Goal: Information Seeking & Learning: Learn about a topic

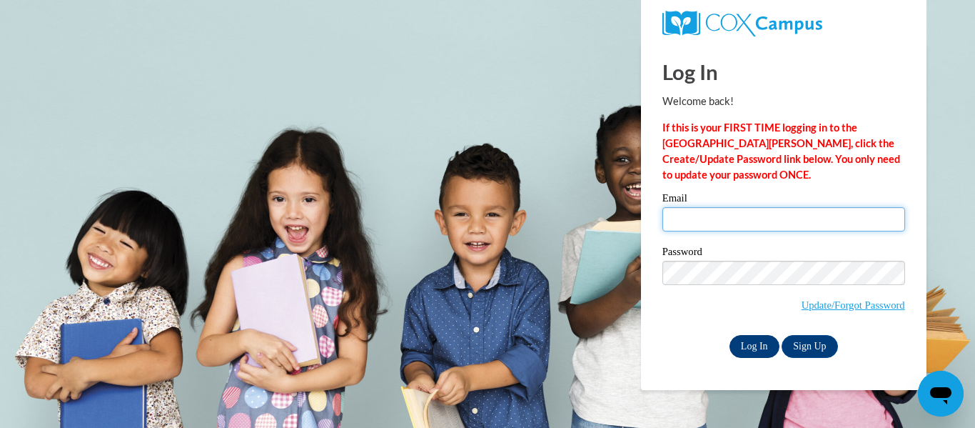
type input "[EMAIL_ADDRESS][DOMAIN_NAME]"
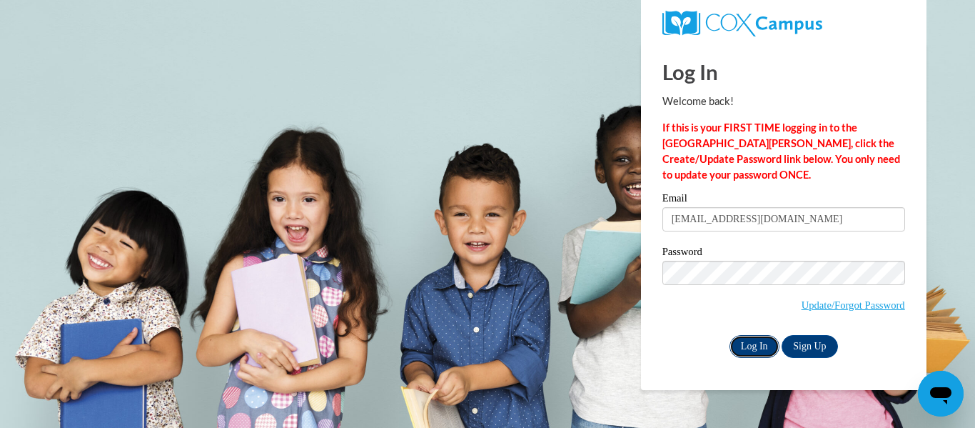
click at [753, 337] on input "Log In" at bounding box center [754, 346] width 50 height 23
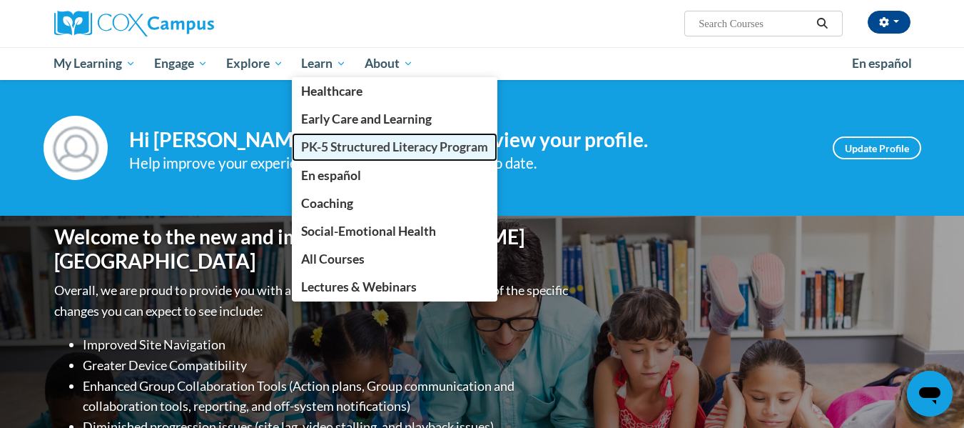
click at [402, 152] on span "PK-5 Structured Literacy Program" at bounding box center [394, 146] width 187 height 15
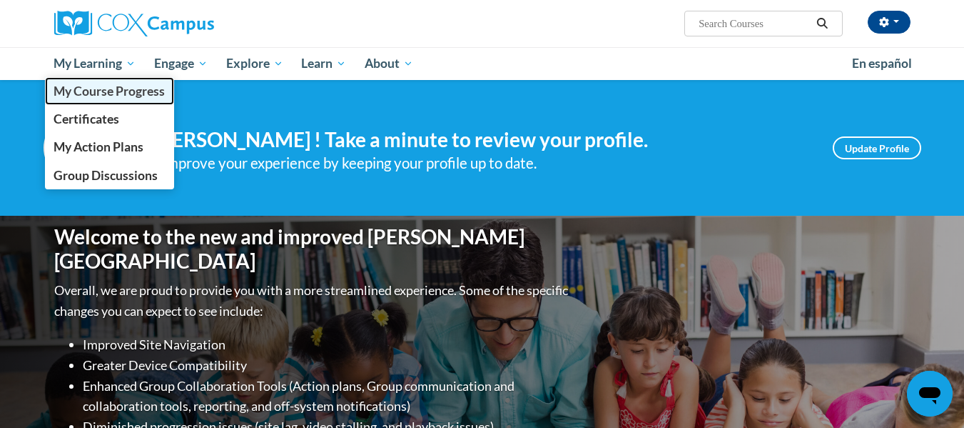
click at [121, 96] on span "My Course Progress" at bounding box center [109, 91] width 111 height 15
click at [136, 97] on span "My Course Progress" at bounding box center [109, 91] width 111 height 15
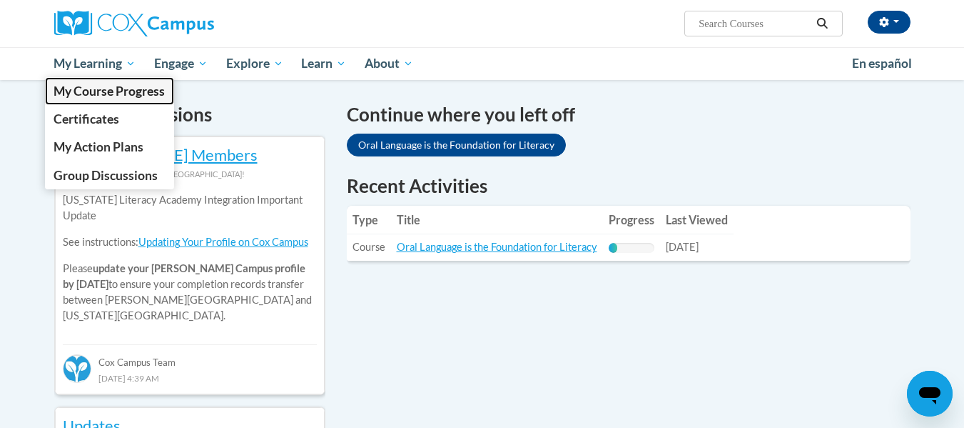
scroll to position [428, 0]
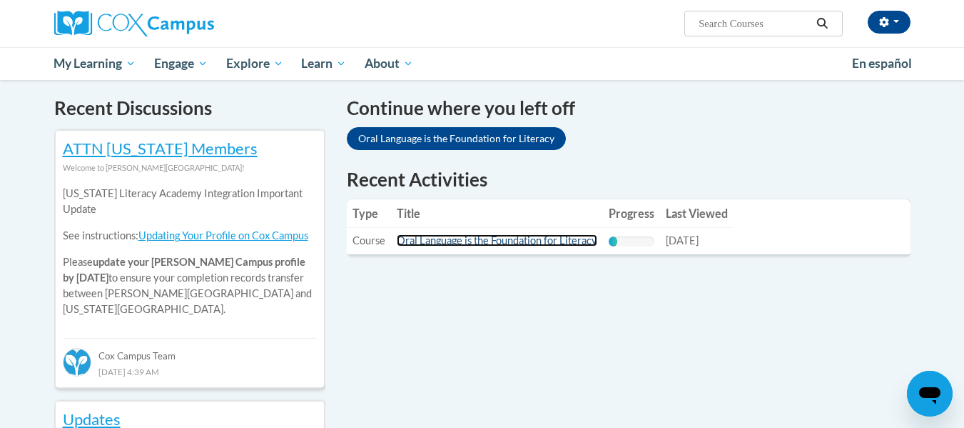
click at [491, 238] on link "Oral Language is the Foundation for Literacy" at bounding box center [497, 240] width 201 height 12
click at [486, 241] on link "Oral Language is the Foundation for Literacy" at bounding box center [497, 240] width 201 height 12
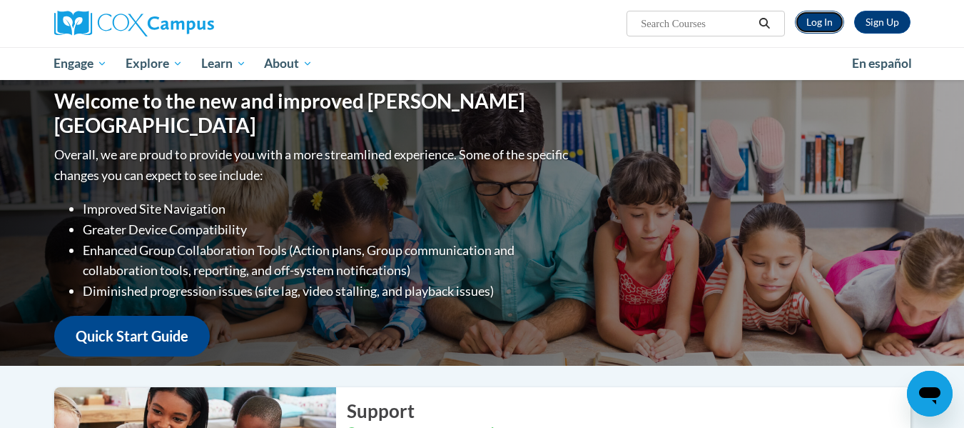
click at [814, 27] on link "Log In" at bounding box center [819, 22] width 49 height 23
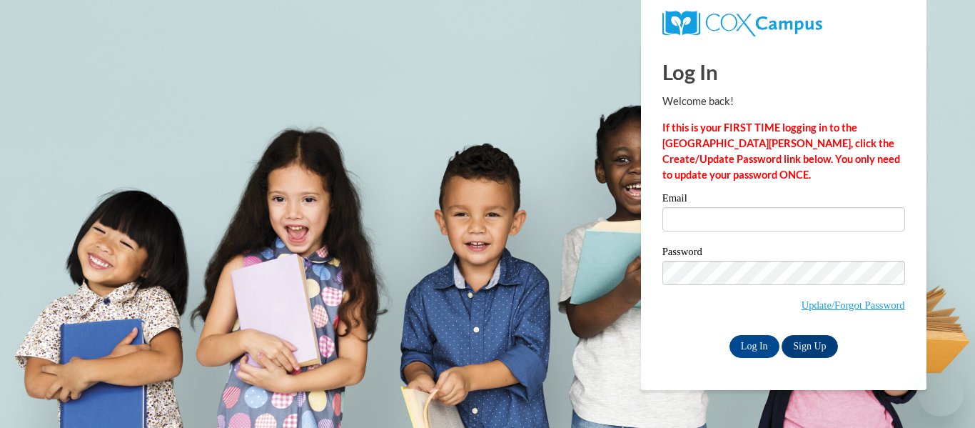
type input "vallen3@wildcat.fvsu.edu"
click at [714, 219] on input "[EMAIL_ADDRESS][DOMAIN_NAME]" at bounding box center [783, 219] width 243 height 24
click at [760, 347] on input "Log In" at bounding box center [754, 346] width 50 height 23
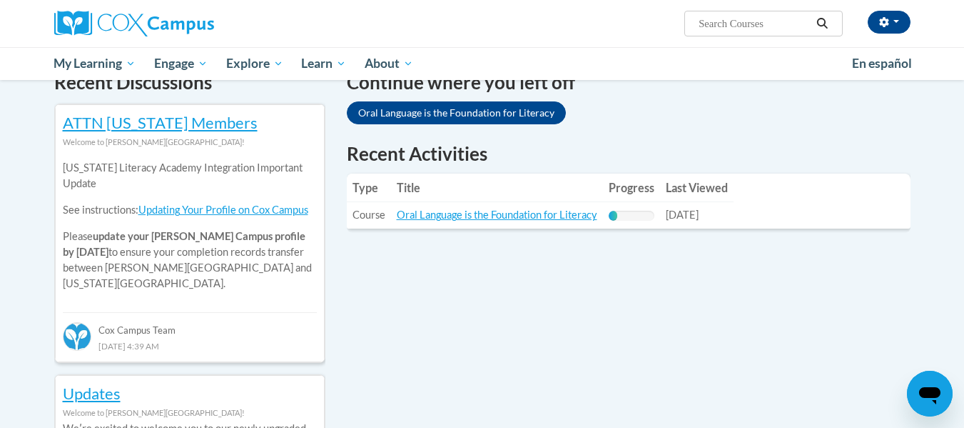
scroll to position [500, 0]
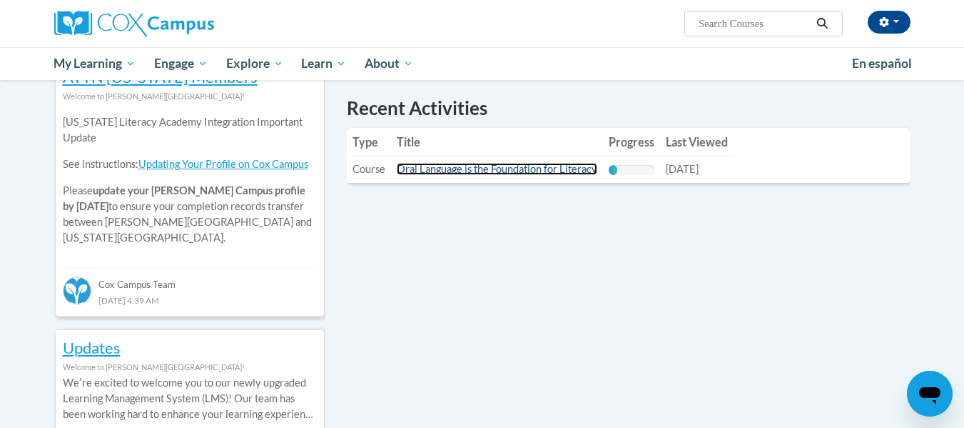
click at [515, 166] on link "Oral Language is the Foundation for Literacy" at bounding box center [497, 169] width 201 height 12
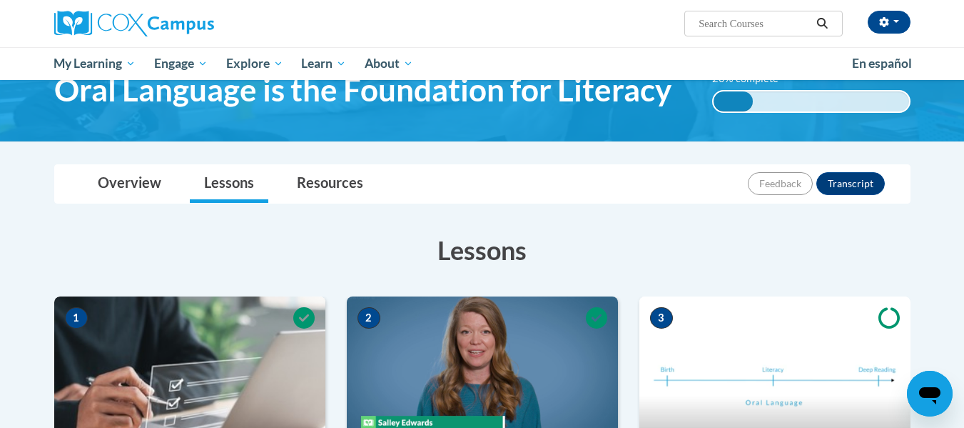
scroll to position [71, 0]
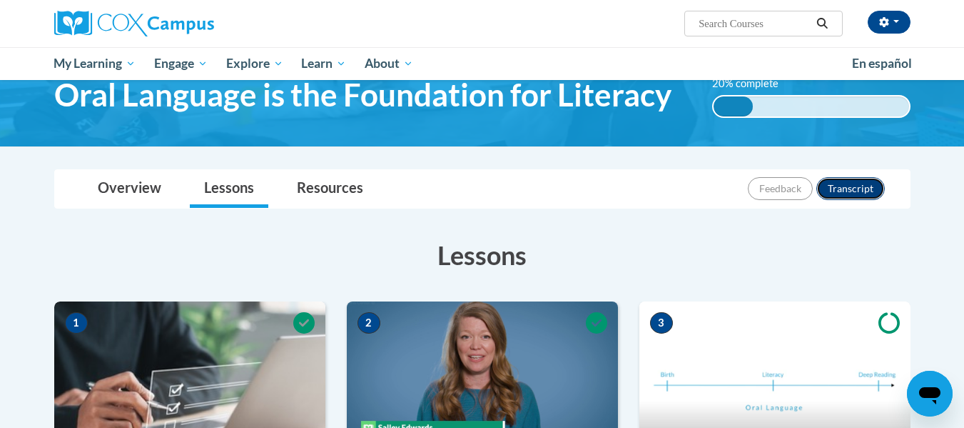
click at [848, 178] on button "Transcript" at bounding box center [851, 188] width 69 height 23
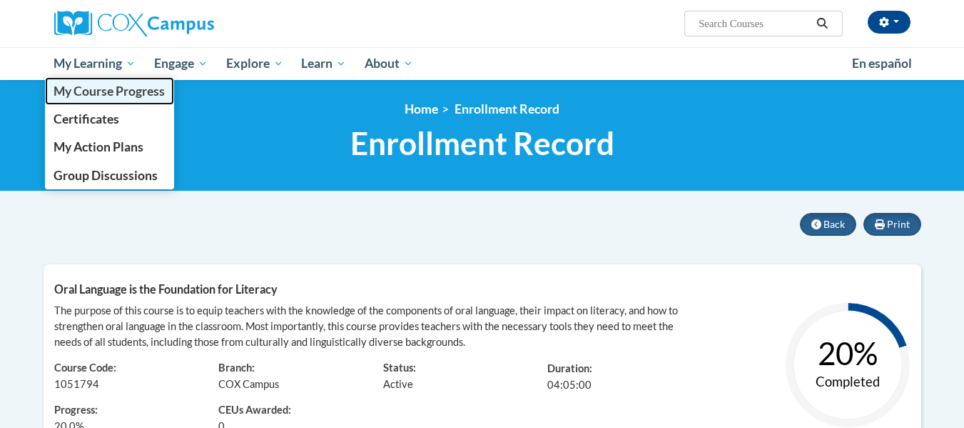
click at [130, 91] on span "My Course Progress" at bounding box center [109, 91] width 111 height 15
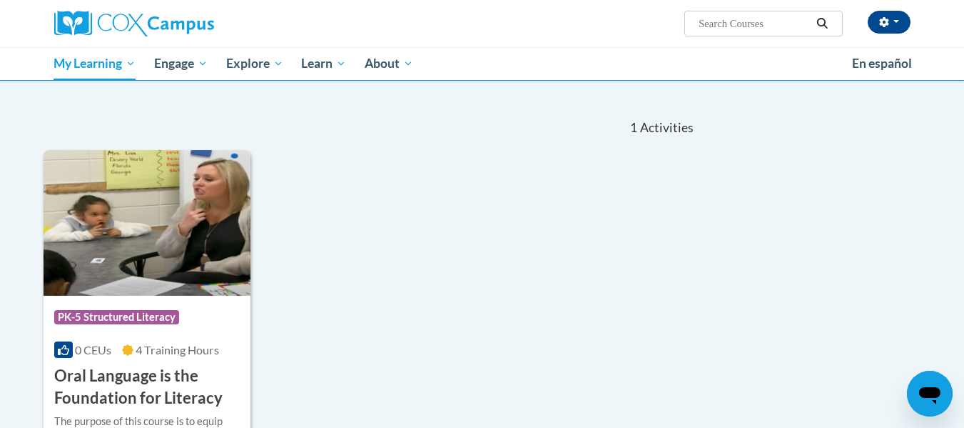
scroll to position [143, 0]
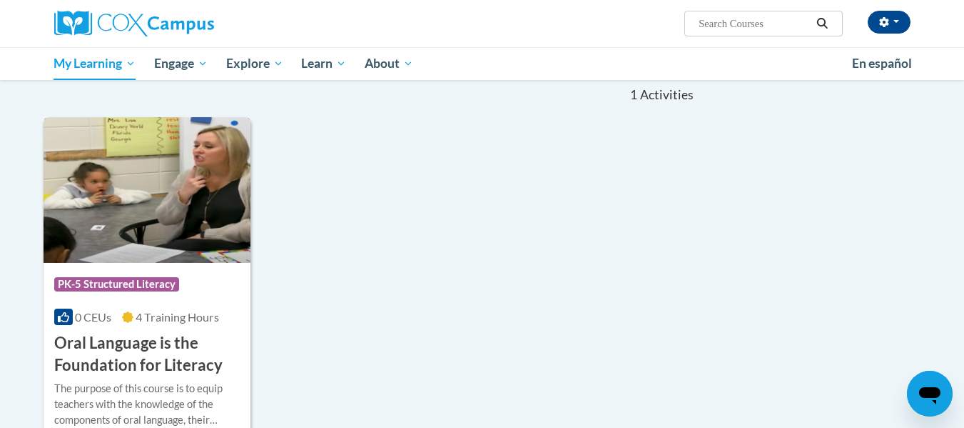
click at [159, 281] on span "PK-5 Structured Literacy" at bounding box center [116, 284] width 125 height 14
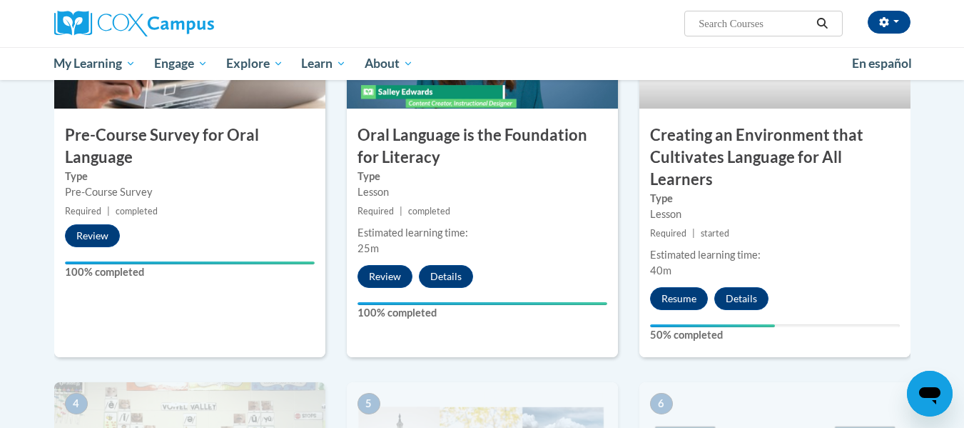
scroll to position [383, 0]
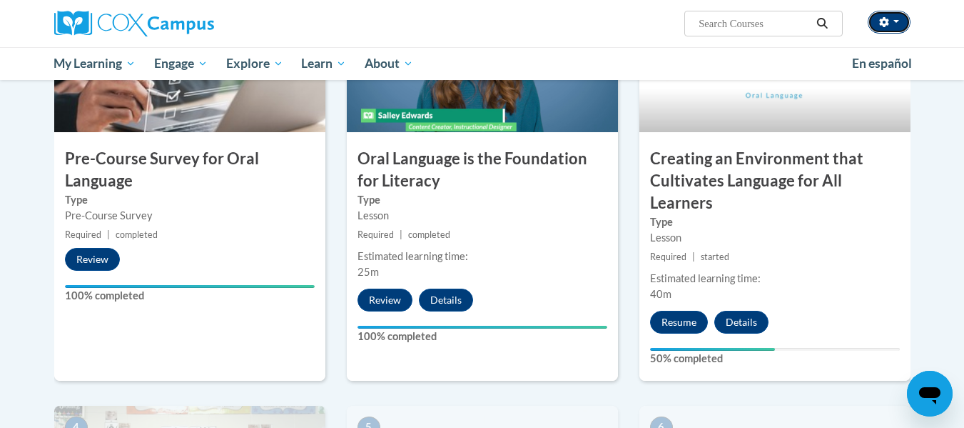
click at [890, 21] on button "button" at bounding box center [889, 22] width 43 height 23
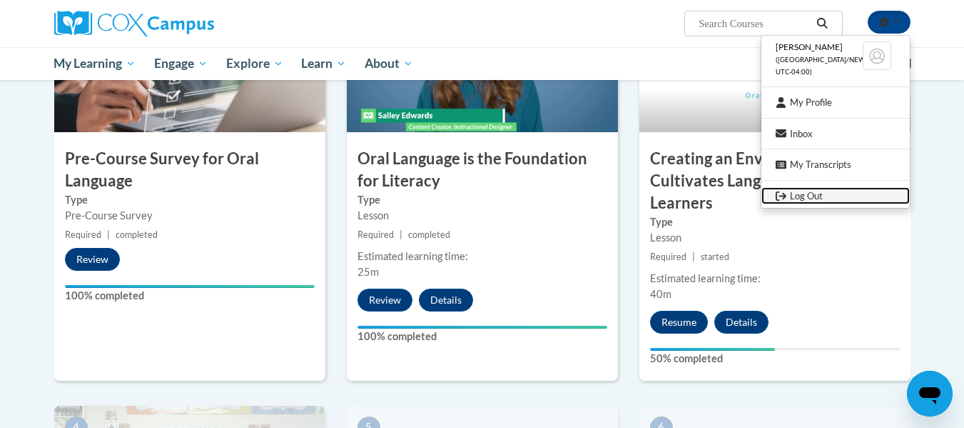
click at [806, 196] on link "Log Out" at bounding box center [836, 196] width 148 height 18
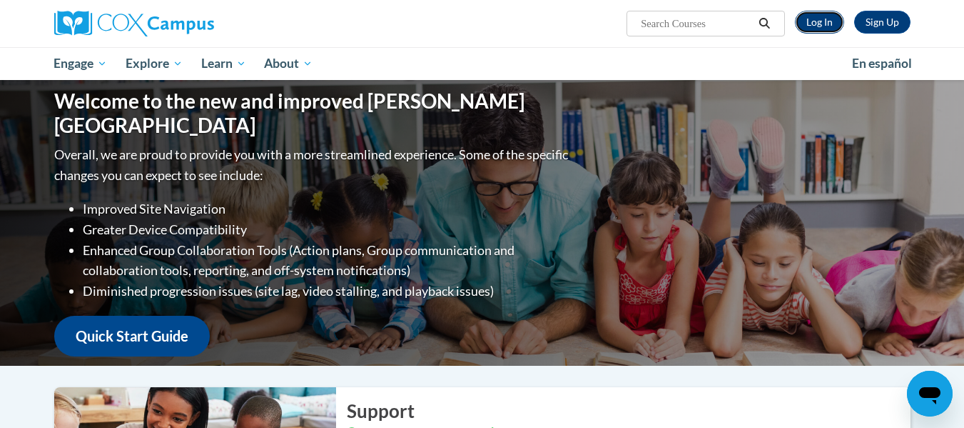
click at [823, 22] on link "Log In" at bounding box center [819, 22] width 49 height 23
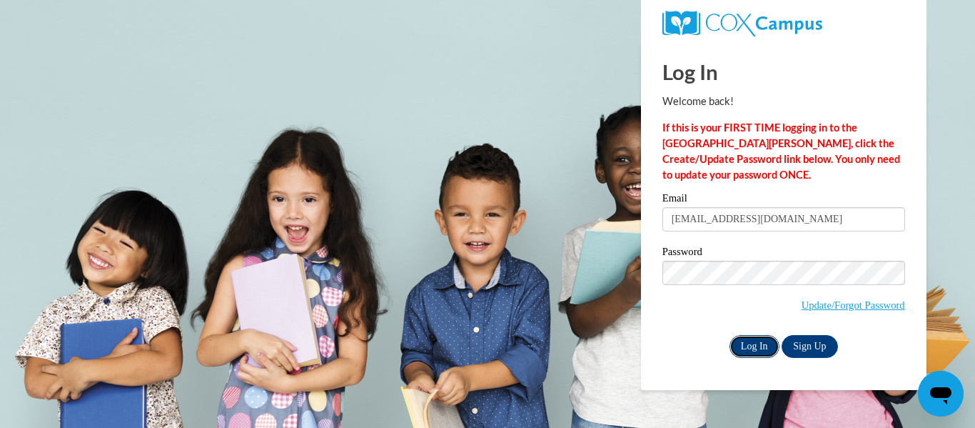
click at [749, 343] on input "Log In" at bounding box center [754, 346] width 50 height 23
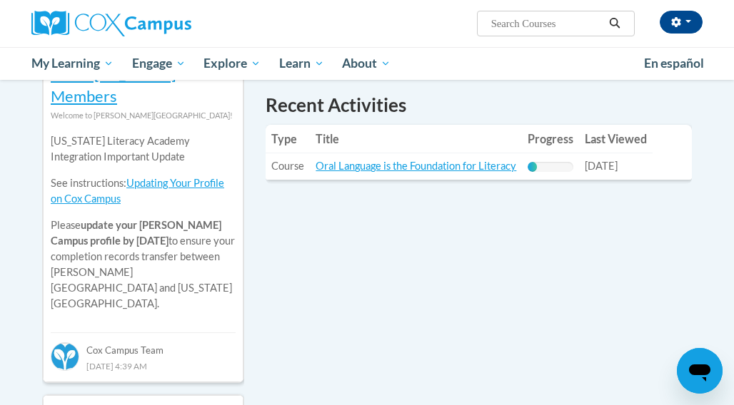
scroll to position [536, 0]
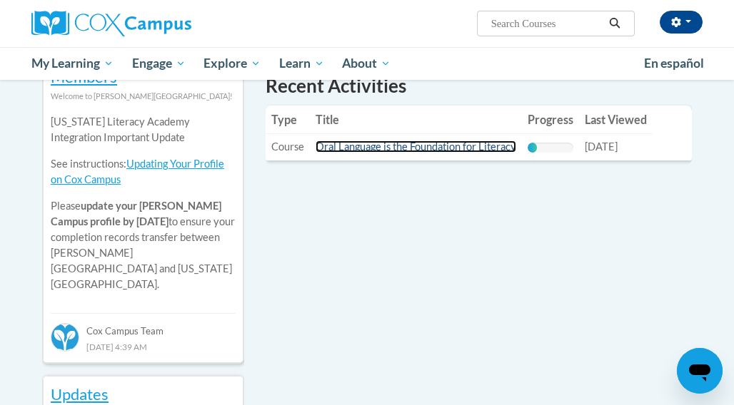
click at [415, 141] on link "Oral Language is the Foundation for Literacy" at bounding box center [415, 147] width 201 height 12
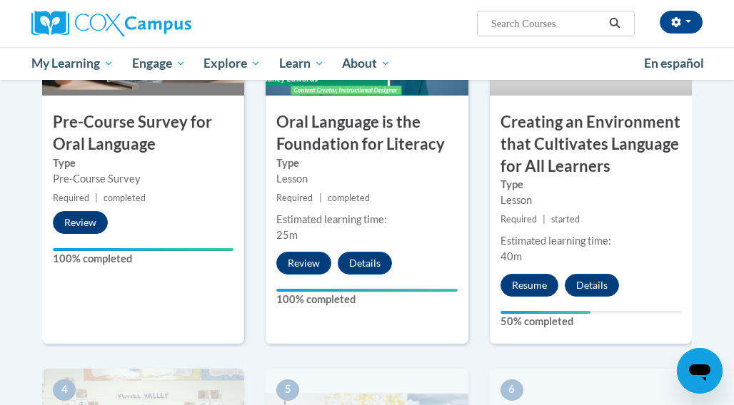
scroll to position [500, 0]
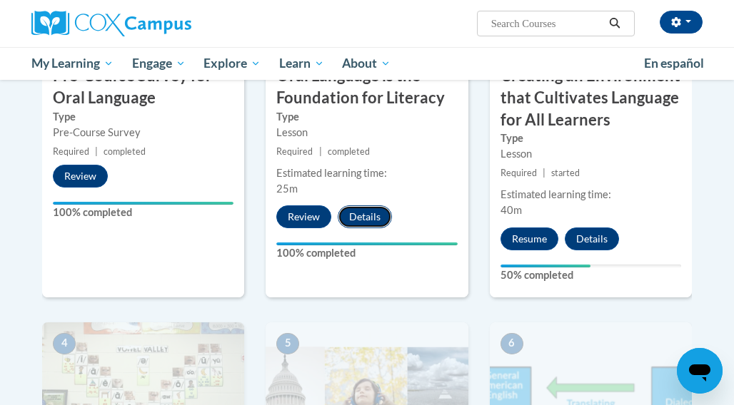
click at [357, 216] on button "Details" at bounding box center [365, 217] width 54 height 23
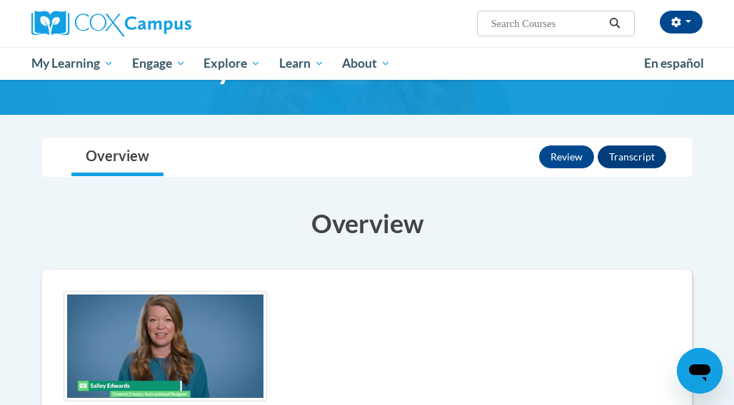
scroll to position [74, 0]
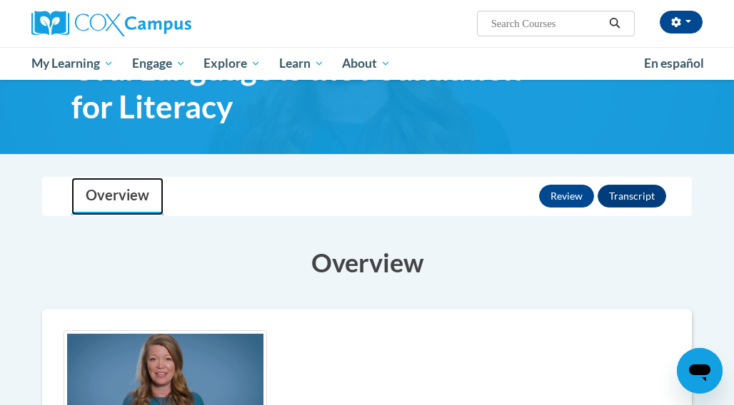
click at [147, 203] on link "Overview" at bounding box center [117, 197] width 92 height 38
click at [146, 201] on link "Overview" at bounding box center [117, 197] width 92 height 38
click at [575, 196] on button "Review" at bounding box center [566, 196] width 55 height 23
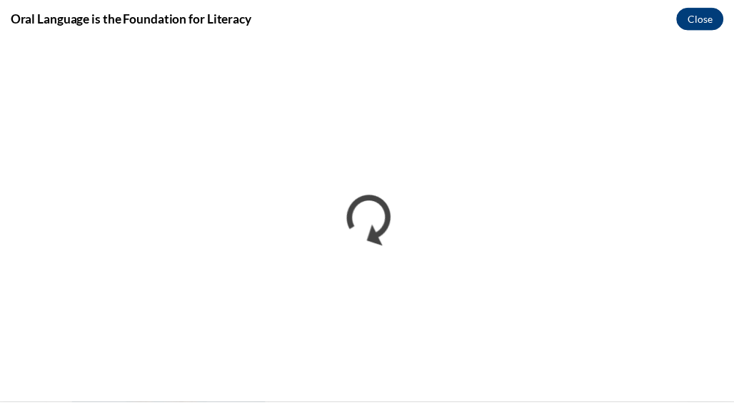
scroll to position [0, 0]
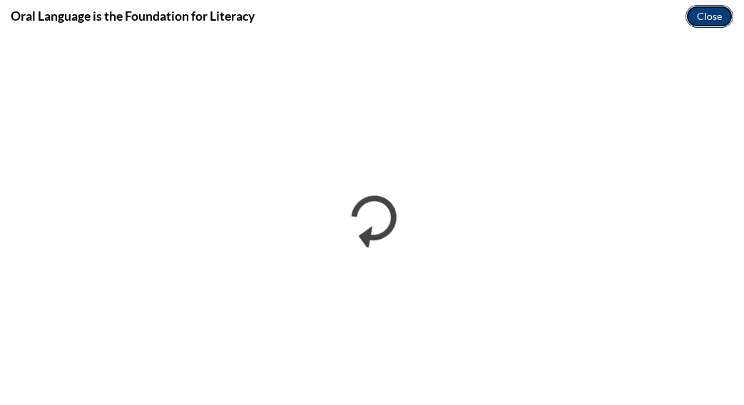
click at [714, 14] on button "Close" at bounding box center [710, 16] width 48 height 23
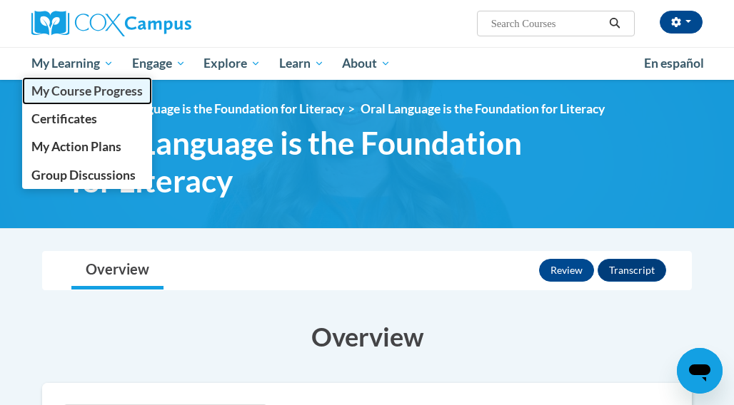
click at [87, 94] on span "My Course Progress" at bounding box center [86, 91] width 111 height 15
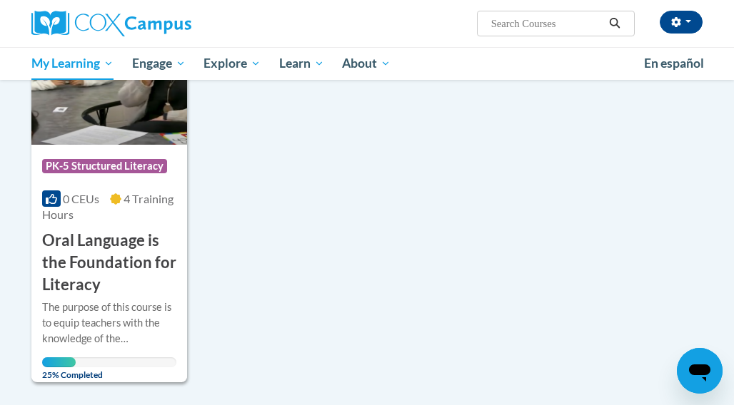
scroll to position [286, 0]
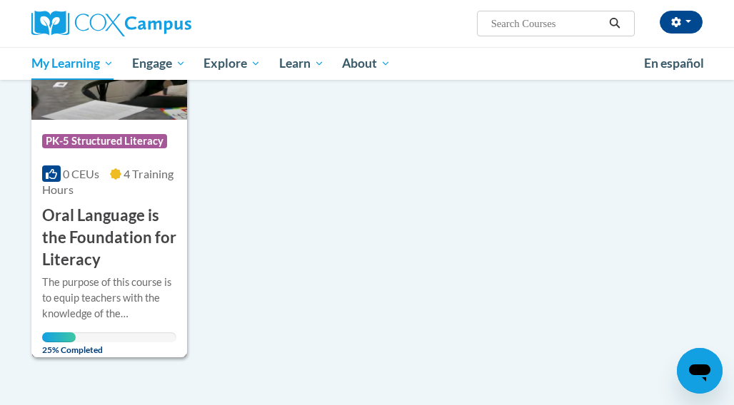
click at [96, 273] on div "More Info Open The purpose of this course is to equip teachers with the knowled…" at bounding box center [109, 312] width 156 height 83
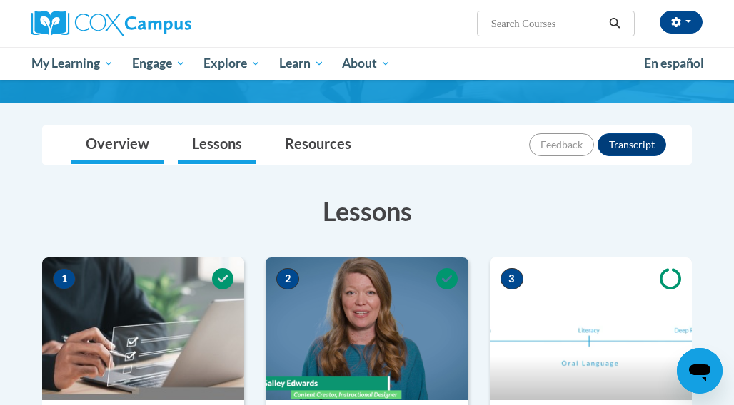
scroll to position [148, 0]
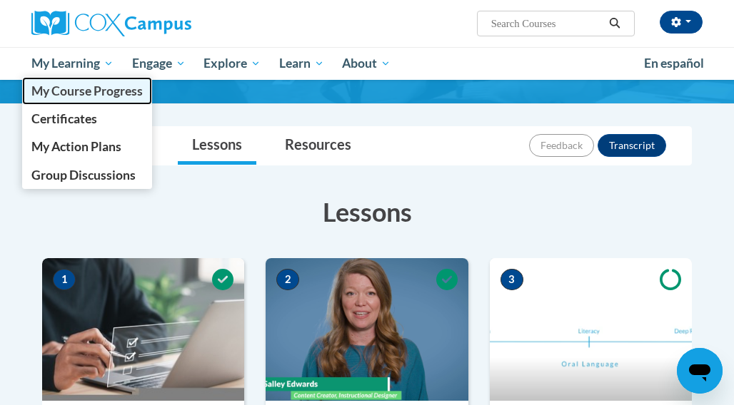
click at [86, 87] on span "My Course Progress" at bounding box center [86, 91] width 111 height 15
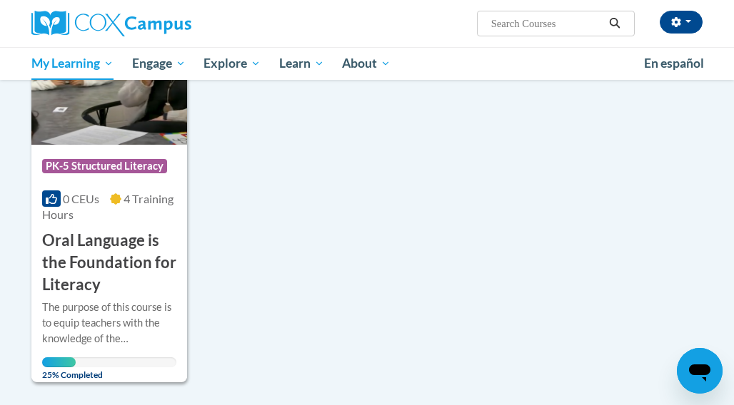
scroll to position [214, 0]
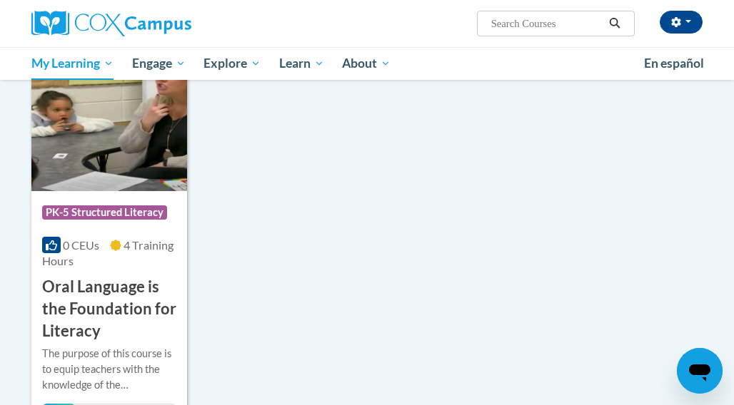
click at [136, 293] on h3 "Oral Language is the Foundation for Literacy" at bounding box center [109, 309] width 134 height 66
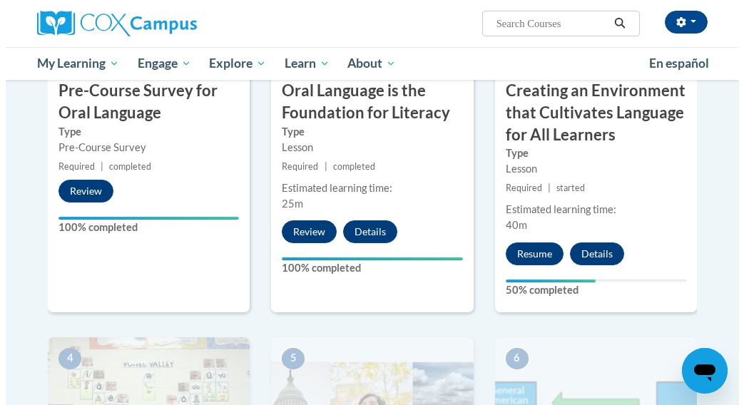
scroll to position [500, 0]
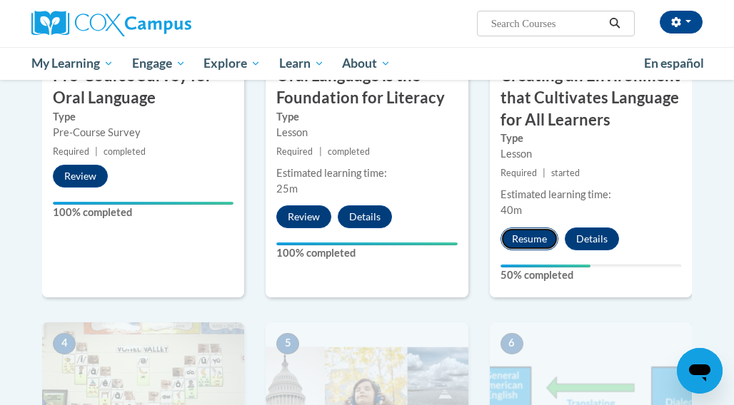
click at [534, 239] on button "Resume" at bounding box center [529, 239] width 58 height 23
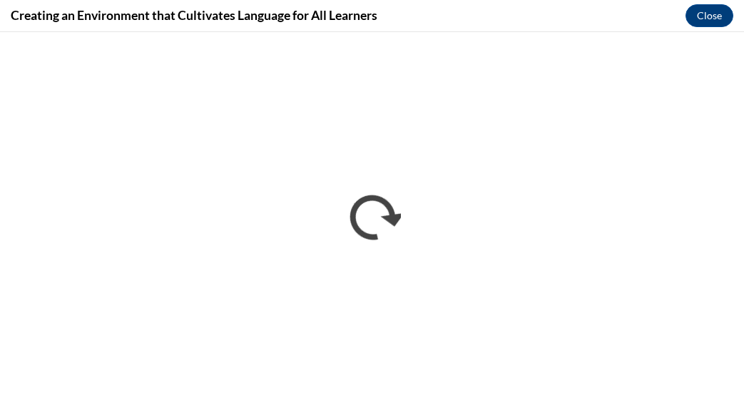
scroll to position [0, 0]
